Goal: Transaction & Acquisition: Obtain resource

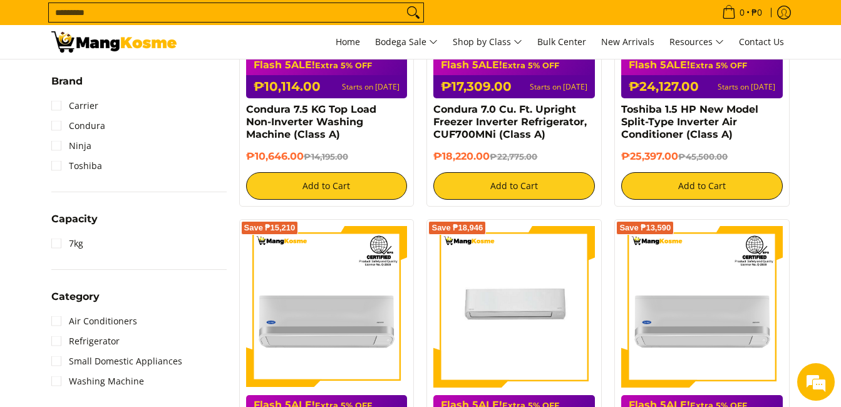
scroll to position [434, 0]
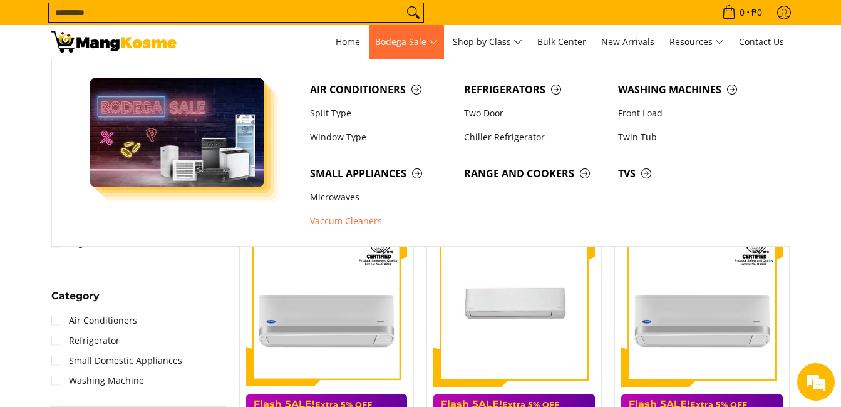
click at [337, 223] on link "Vaccum Cleaners" at bounding box center [381, 222] width 154 height 24
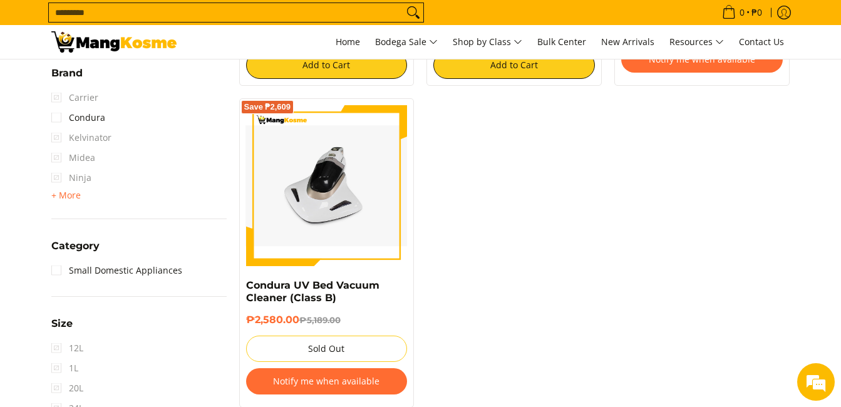
scroll to position [513, 0]
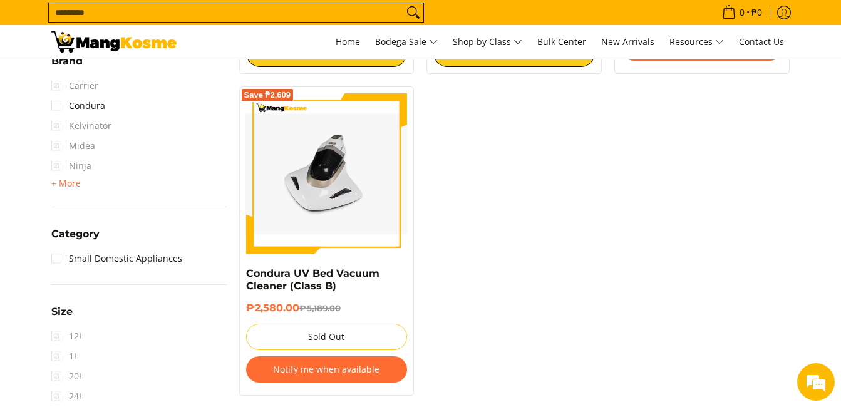
click at [331, 373] on button "Notify me when available" at bounding box center [326, 369] width 161 height 26
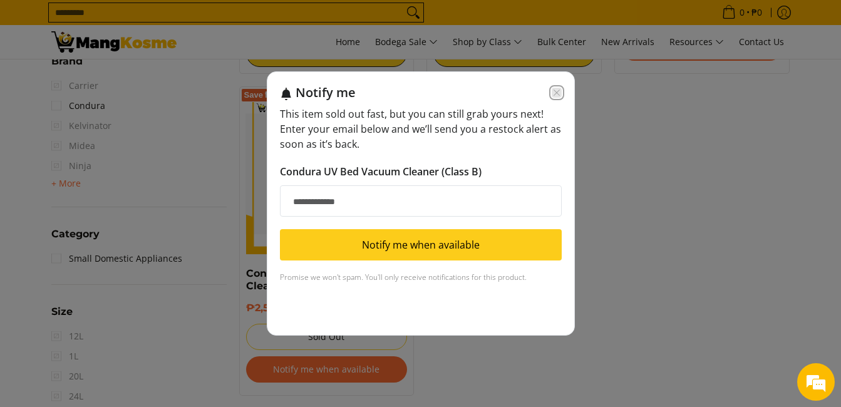
click at [560, 91] on icon "Close modal" at bounding box center [556, 93] width 10 height 10
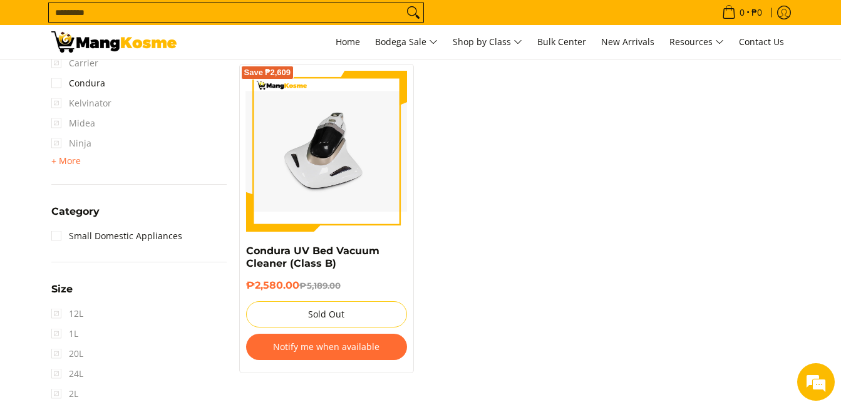
scroll to position [536, 0]
click at [349, 351] on button "Notify me when available" at bounding box center [326, 346] width 161 height 26
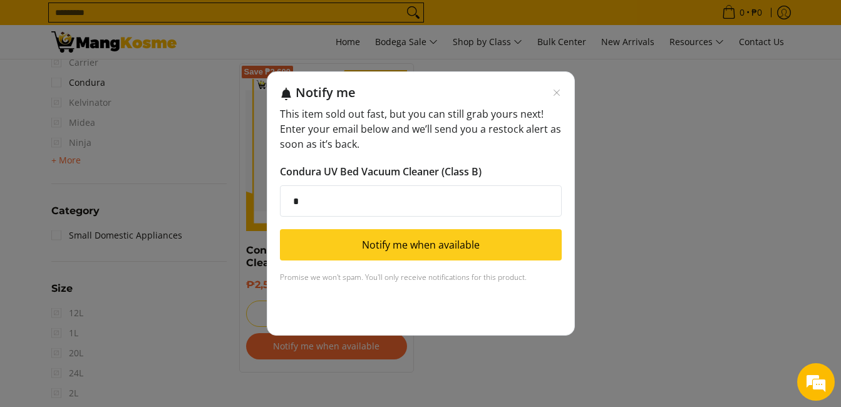
type input "**********"
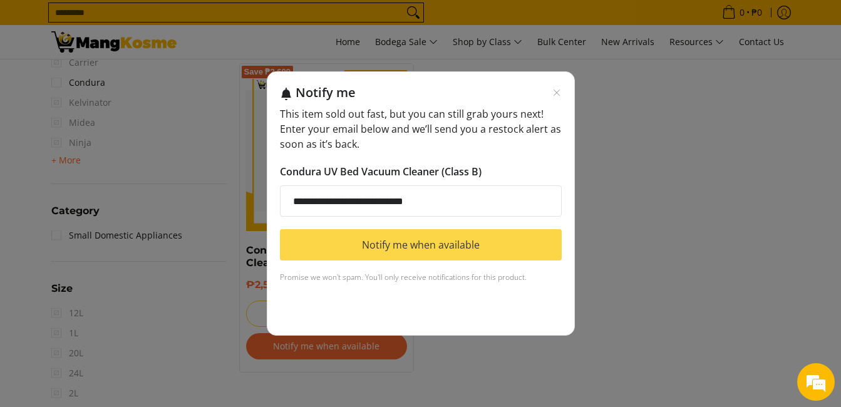
click at [392, 249] on button "Notify me when available" at bounding box center [421, 244] width 282 height 31
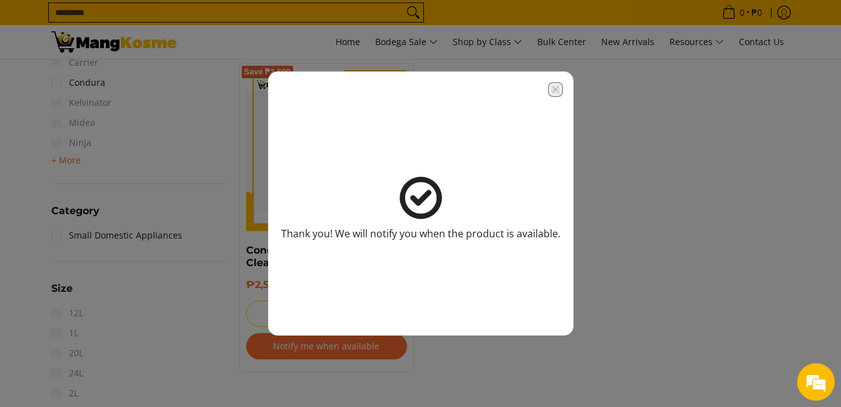
click at [555, 92] on icon "Close modal" at bounding box center [555, 89] width 10 height 10
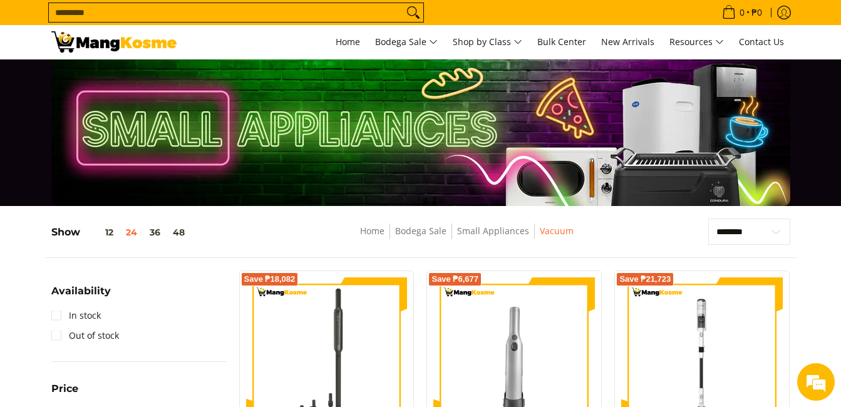
scroll to position [0, 0]
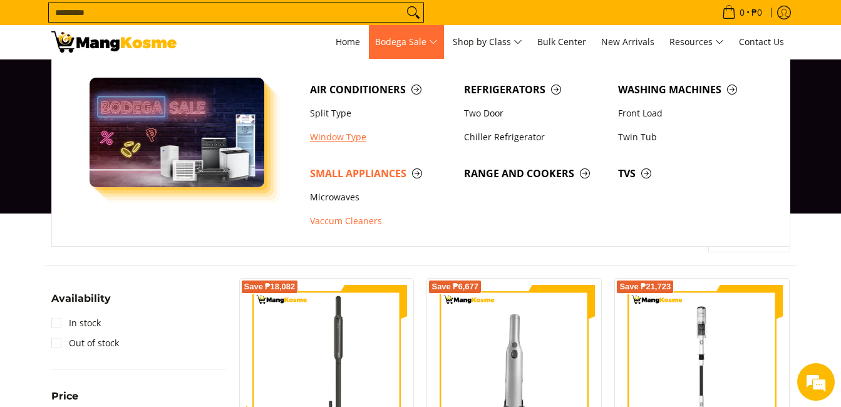
click at [352, 137] on link "Window Type" at bounding box center [381, 137] width 154 height 24
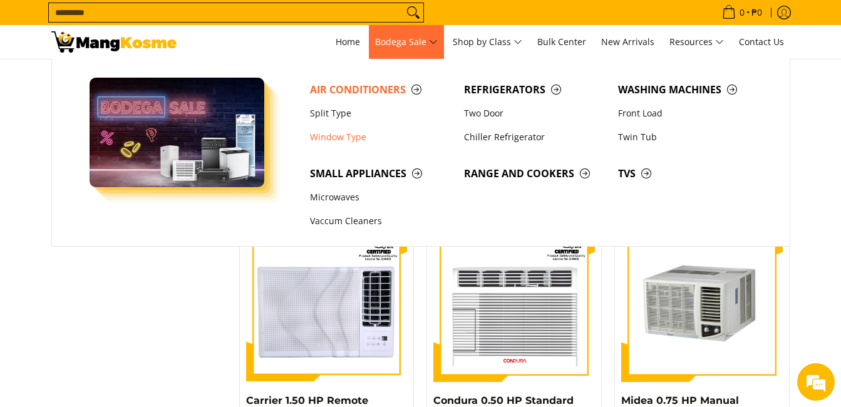
scroll to position [1560, 0]
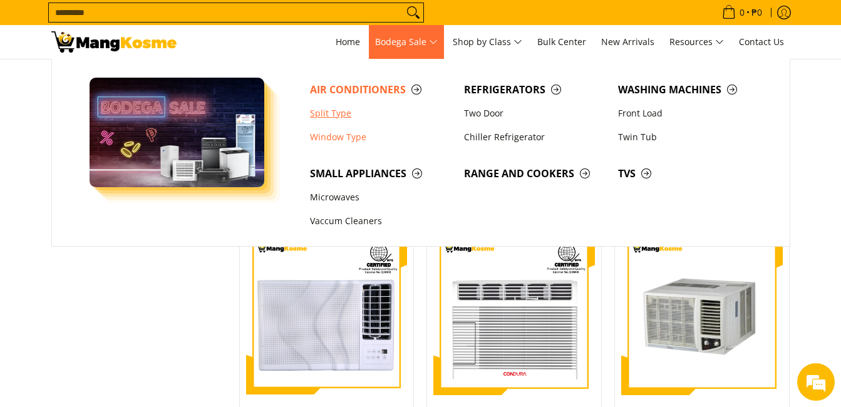
click at [330, 116] on link "Split Type" at bounding box center [381, 113] width 154 height 24
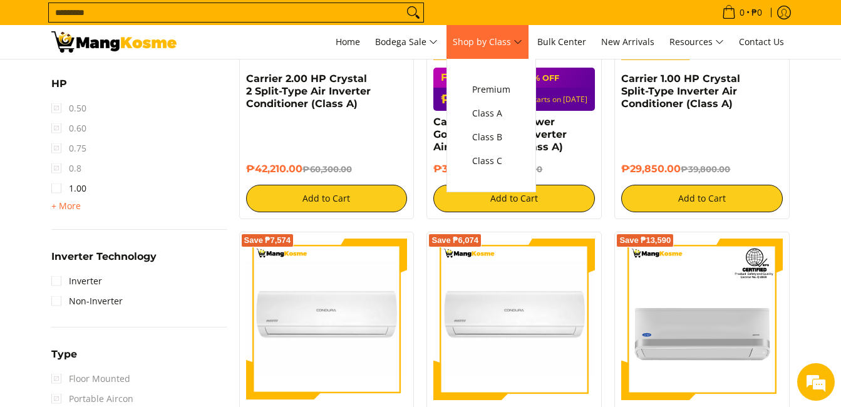
scroll to position [715, 0]
